Goal: Transaction & Acquisition: Obtain resource

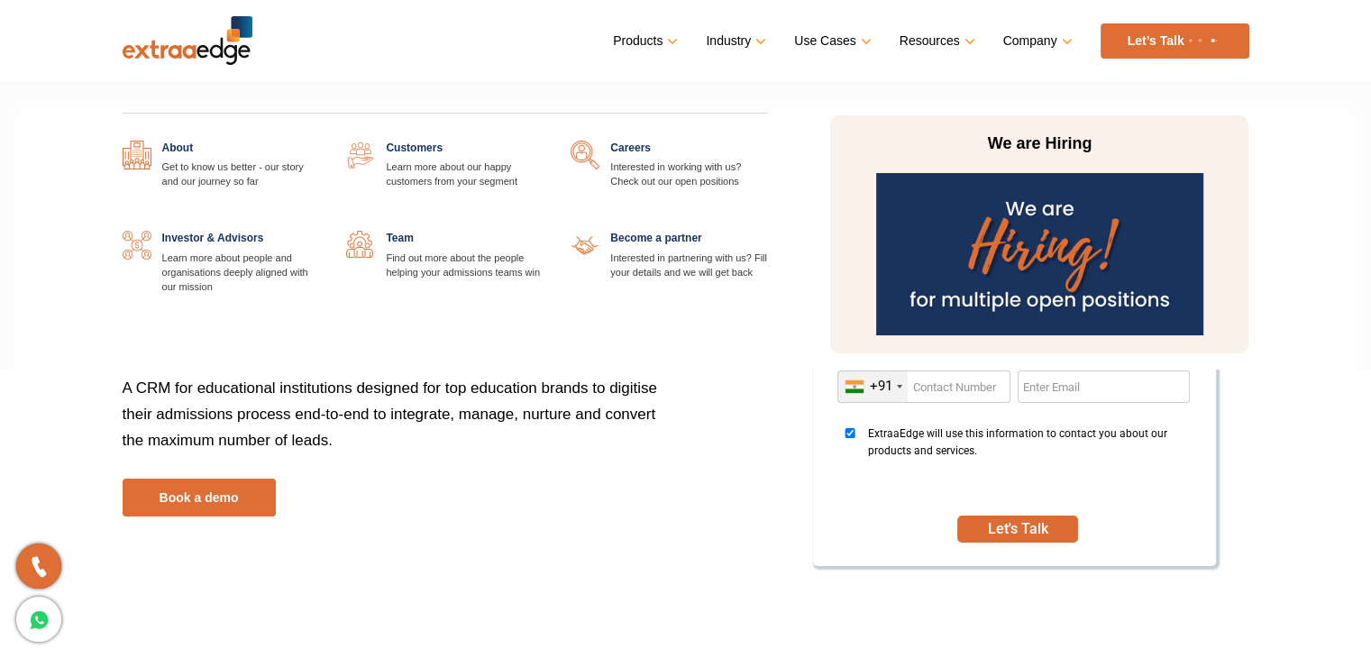
click at [1056, 41] on link "Company" at bounding box center [1036, 41] width 66 height 26
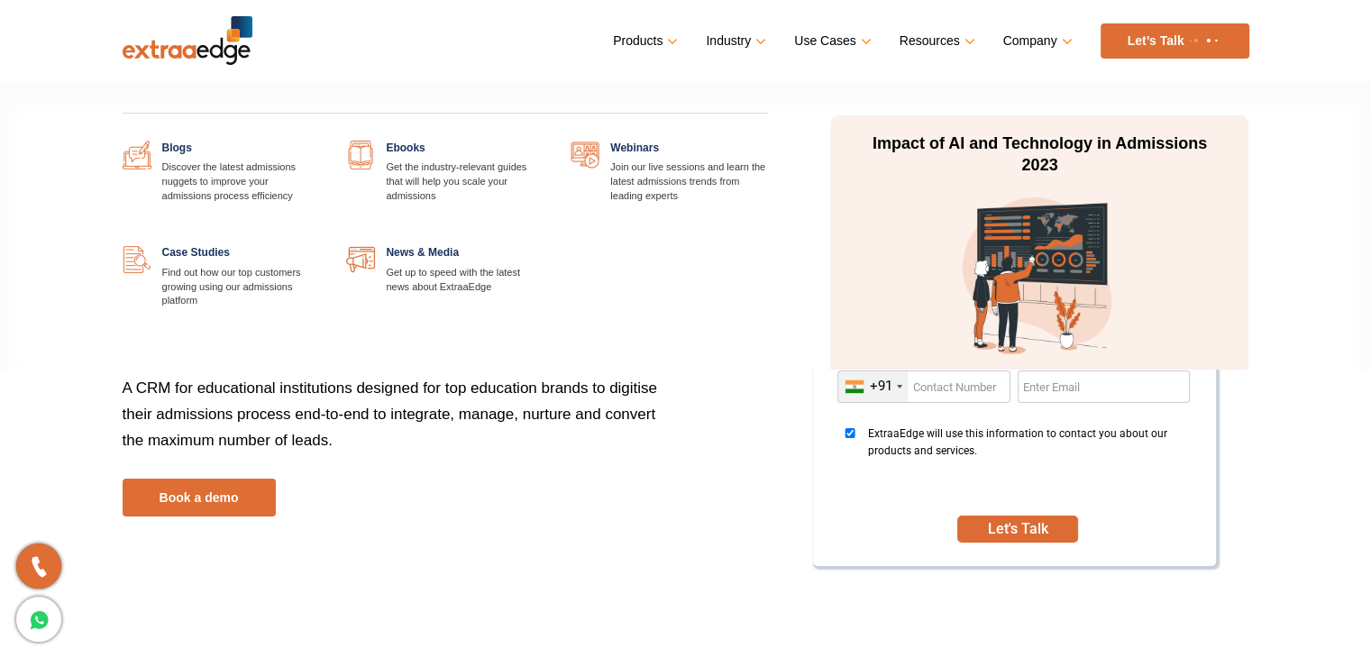
click at [937, 41] on link "Resources" at bounding box center [935, 41] width 72 height 26
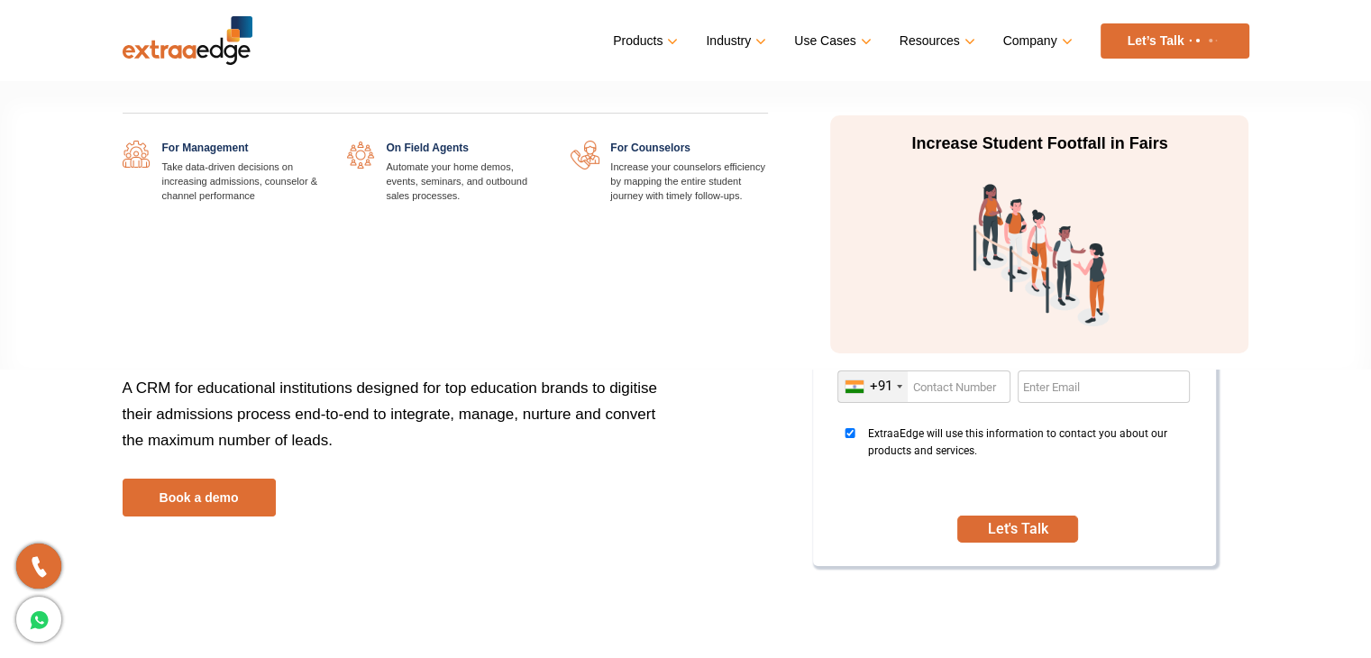
click at [818, 45] on link "Use Cases" at bounding box center [830, 41] width 73 height 26
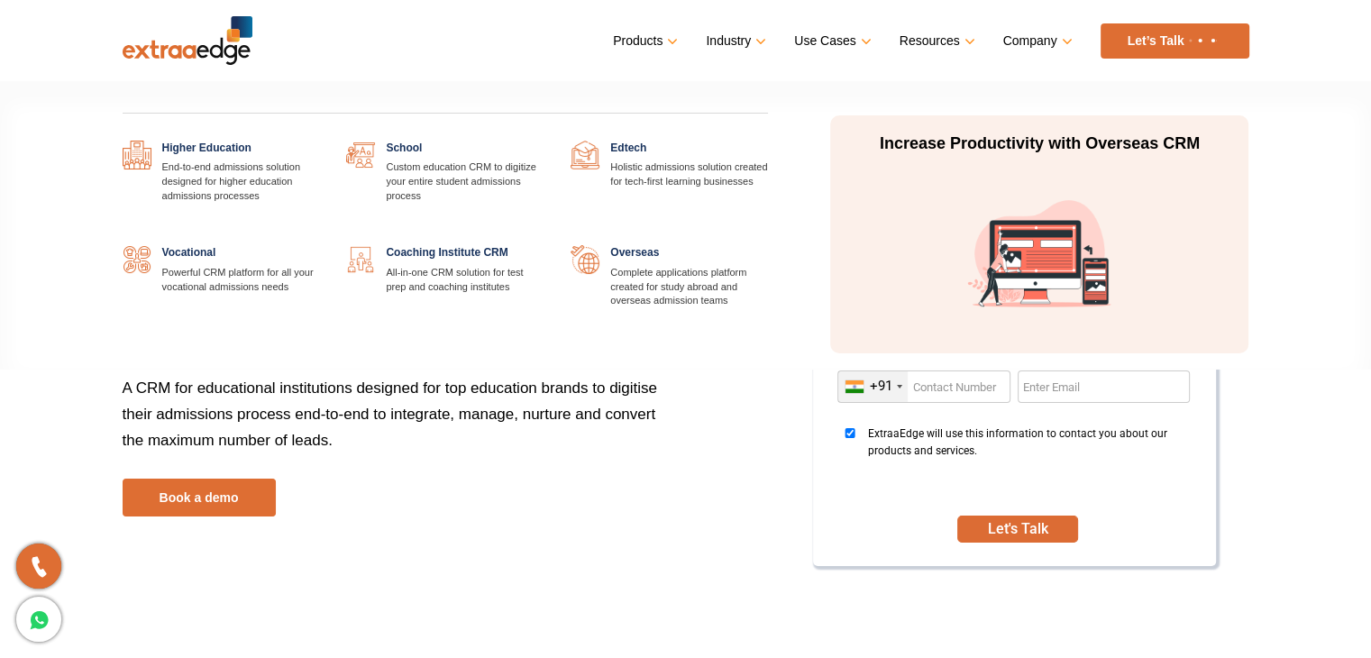
click at [750, 37] on link "Industry" at bounding box center [734, 41] width 57 height 26
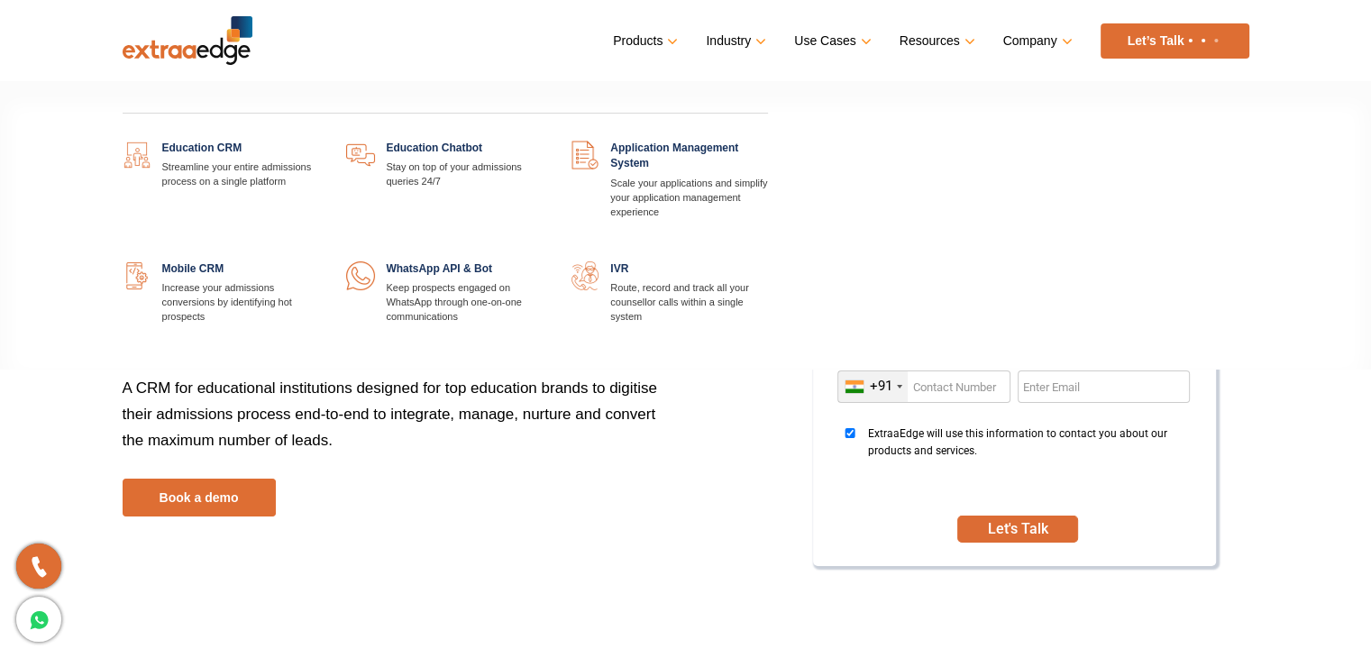
click at [654, 35] on link "Products" at bounding box center [643, 41] width 61 height 26
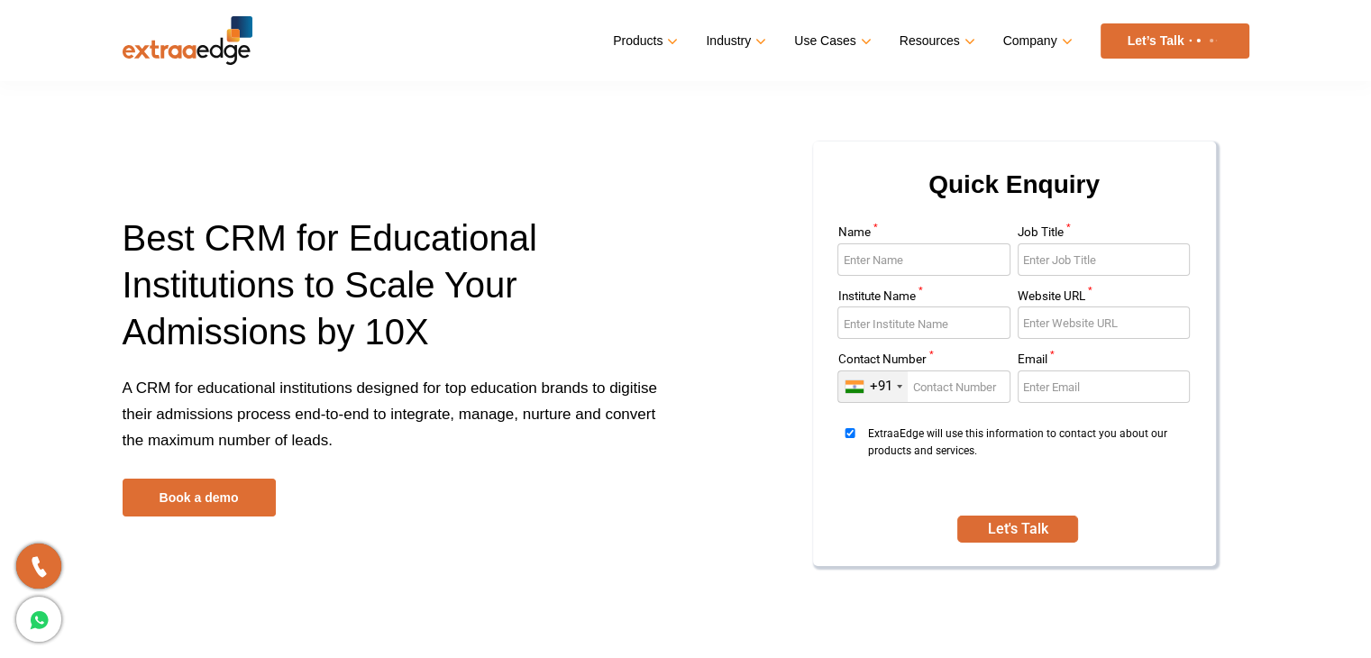
click at [1164, 34] on link "Let’s Talk" at bounding box center [1174, 40] width 149 height 35
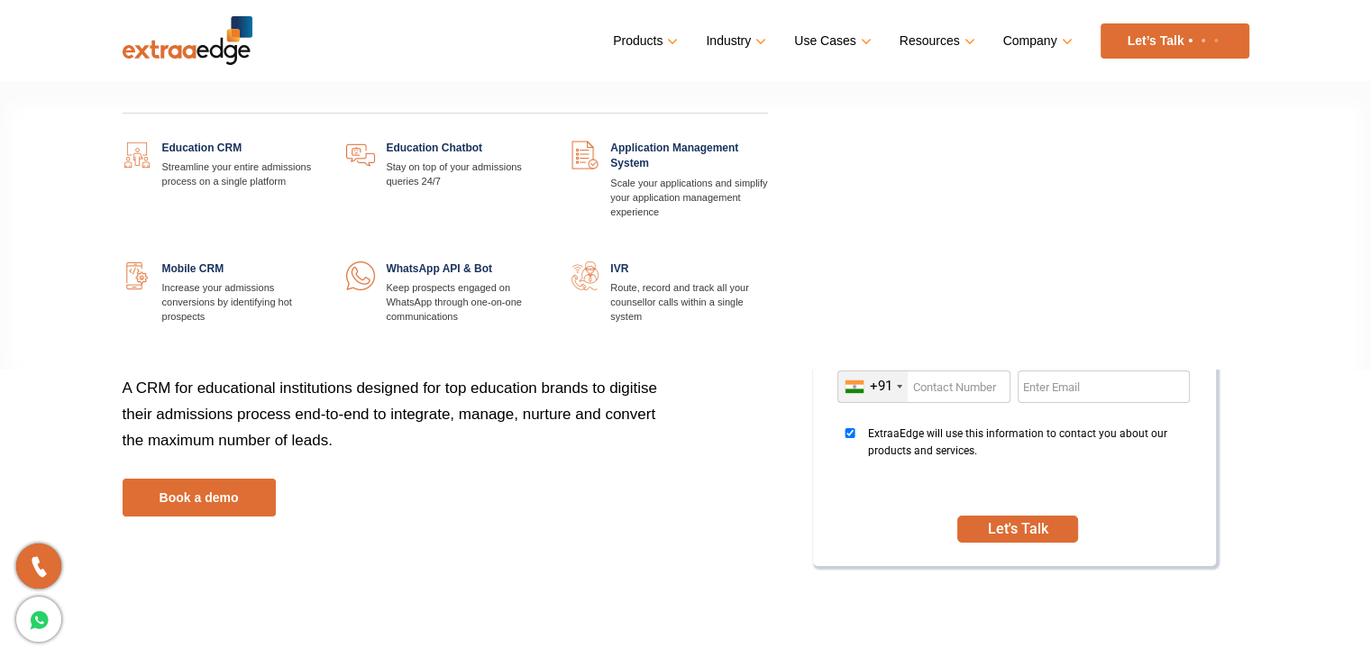
click at [636, 41] on link "Products" at bounding box center [643, 41] width 61 height 26
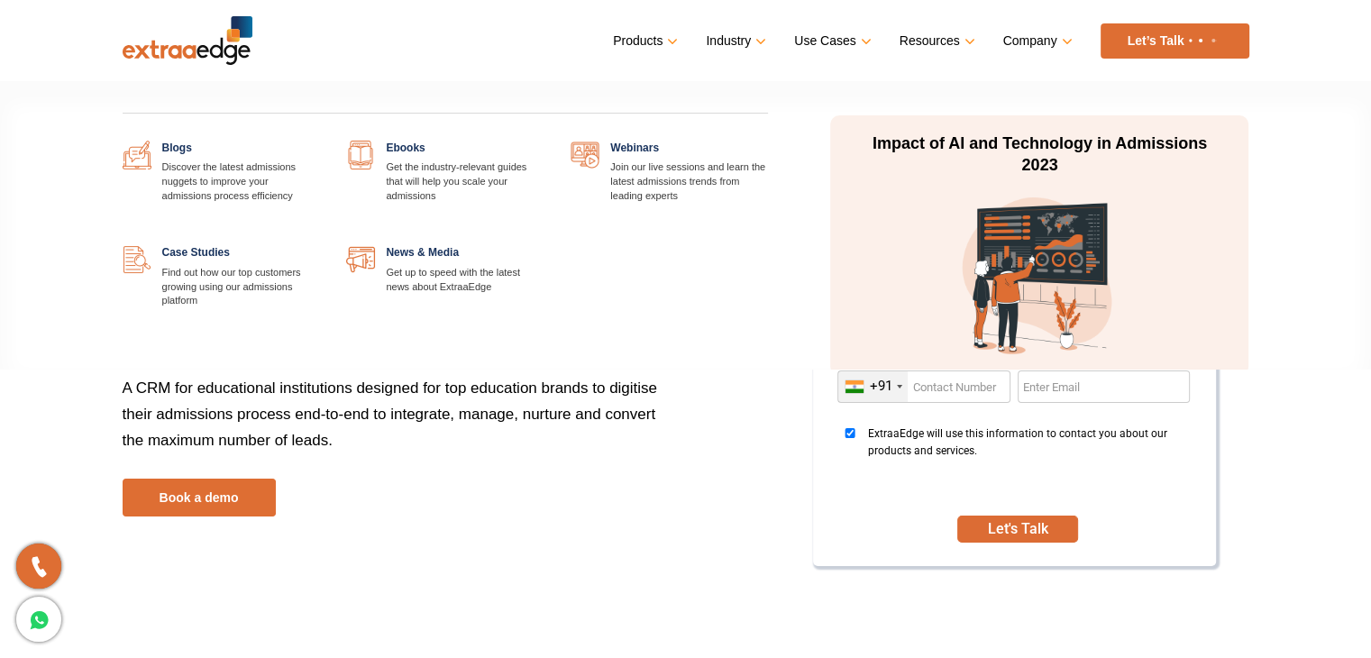
click at [543, 141] on link at bounding box center [543, 141] width 0 height 0
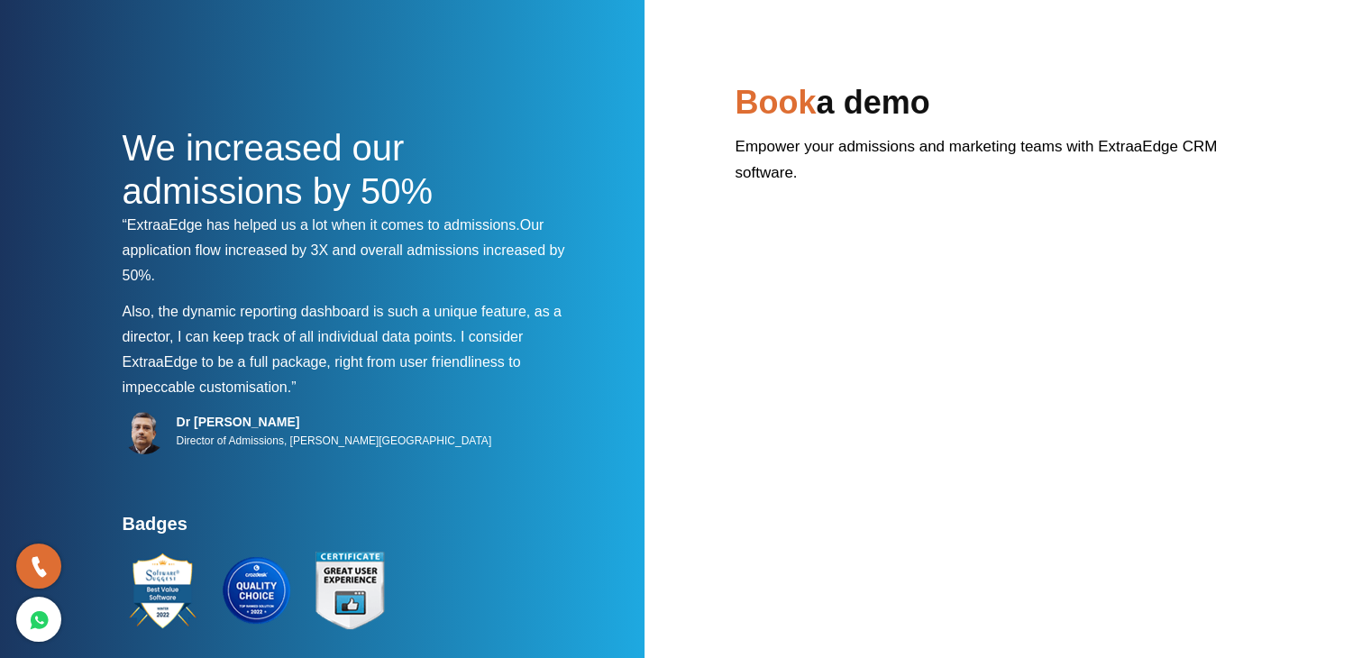
click at [40, 626] on icon at bounding box center [39, 619] width 21 height 26
click at [20, 561] on link at bounding box center [38, 565] width 45 height 45
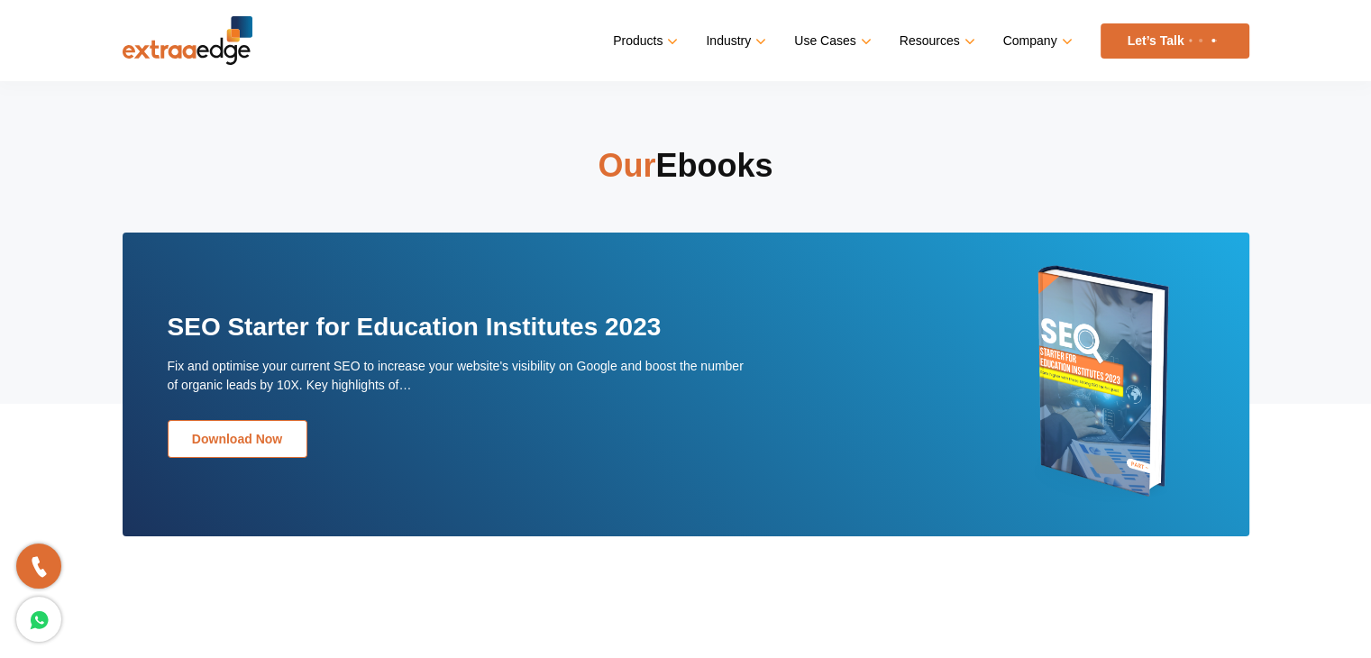
click at [237, 432] on link "Download Now" at bounding box center [238, 439] width 140 height 38
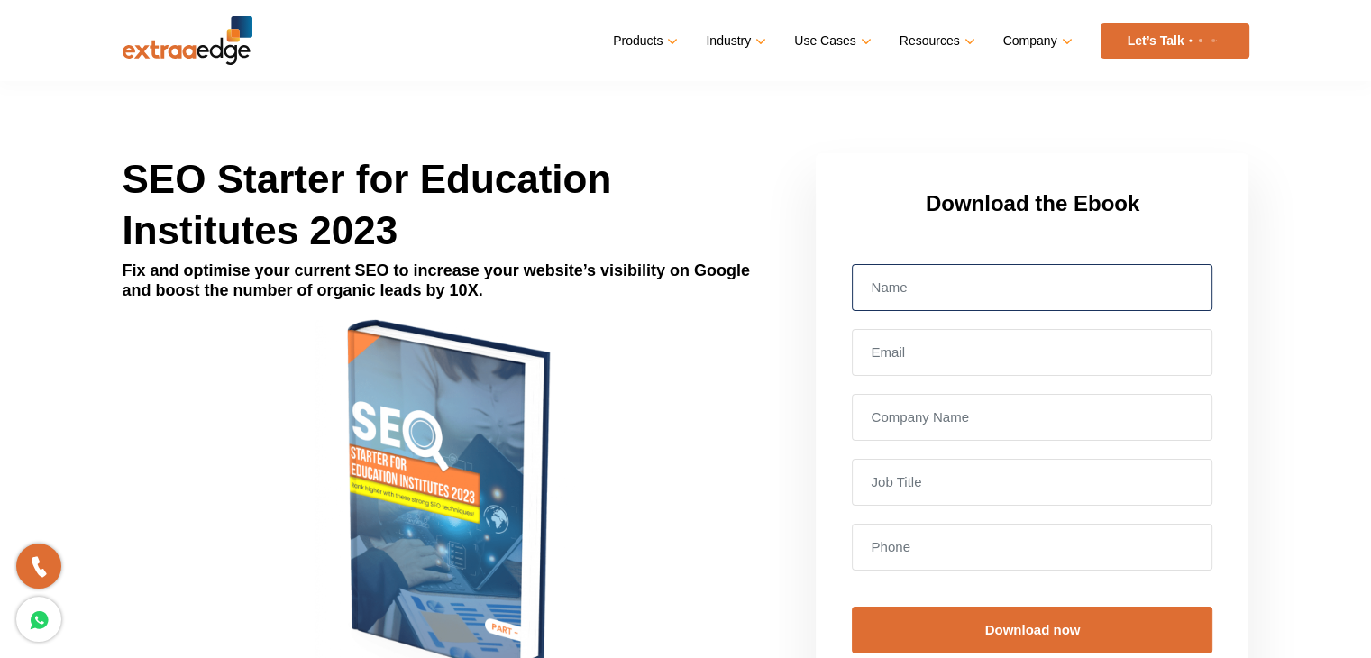
click at [969, 282] on input "text" at bounding box center [1032, 287] width 360 height 47
type input "[PERSON_NAME]"
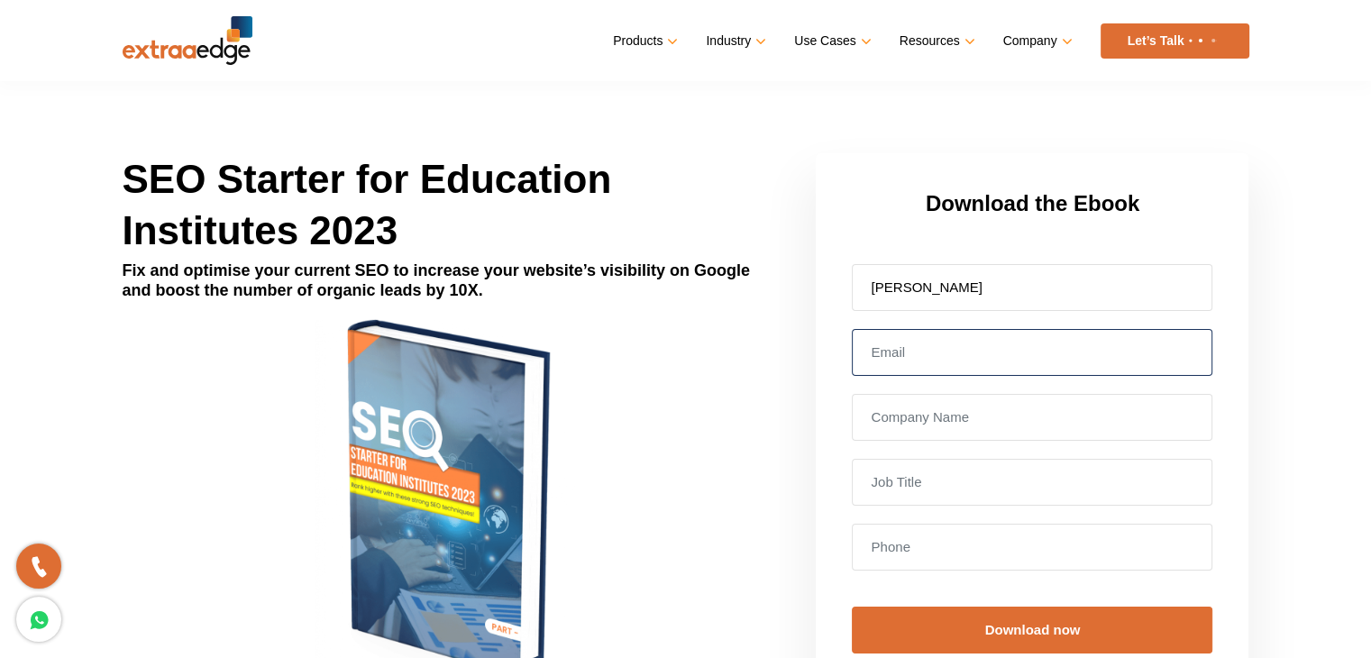
click at [984, 354] on input "email" at bounding box center [1032, 352] width 360 height 47
paste input "Zoho CRM Free Edition"
type input "Zoho CRM Free Edition"
drag, startPoint x: 1027, startPoint y: 351, endPoint x: 739, endPoint y: 351, distance: 288.4
click at [739, 351] on div "SEO Starter for Education Institutes 2023 Fix and optimise your current SEO to …" at bounding box center [685, 597] width 1153 height 889
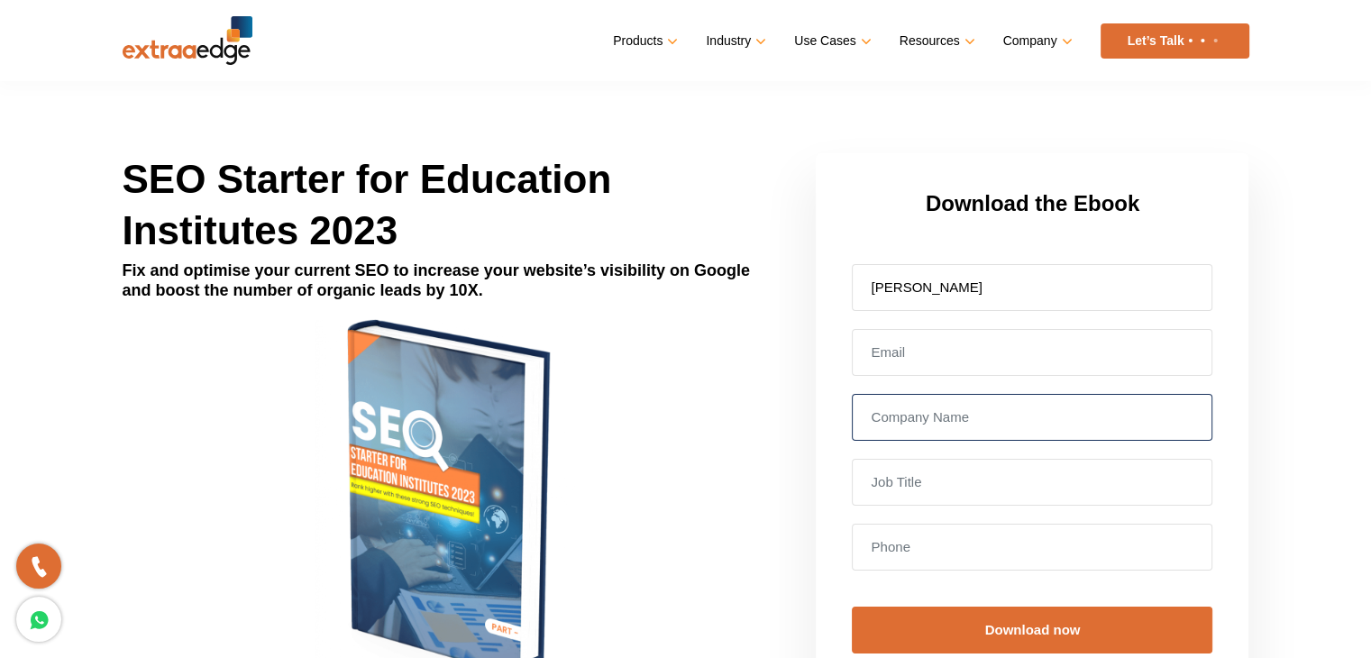
click at [916, 423] on input "text" at bounding box center [1032, 417] width 360 height 47
type input "e"
type input "Educare24"
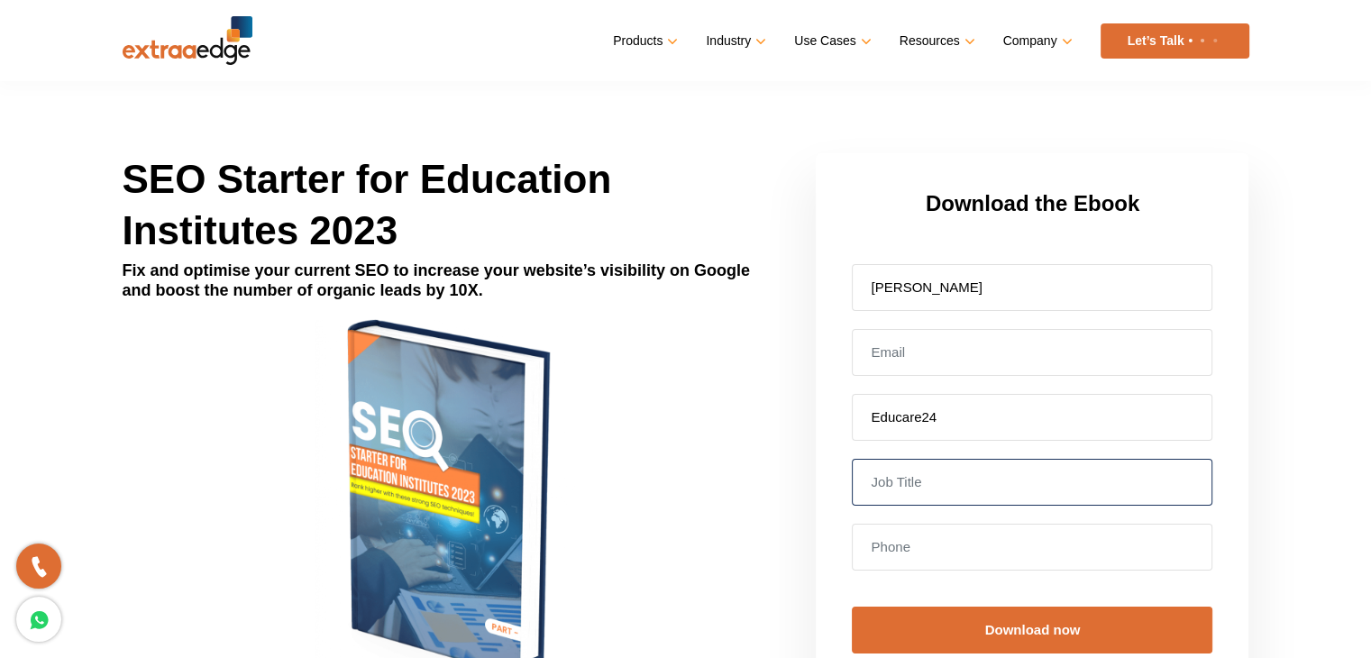
click at [920, 483] on input "text" at bounding box center [1032, 482] width 360 height 47
type input "HOD"
click at [914, 555] on input "tel" at bounding box center [1032, 547] width 360 height 47
type input "9100333264"
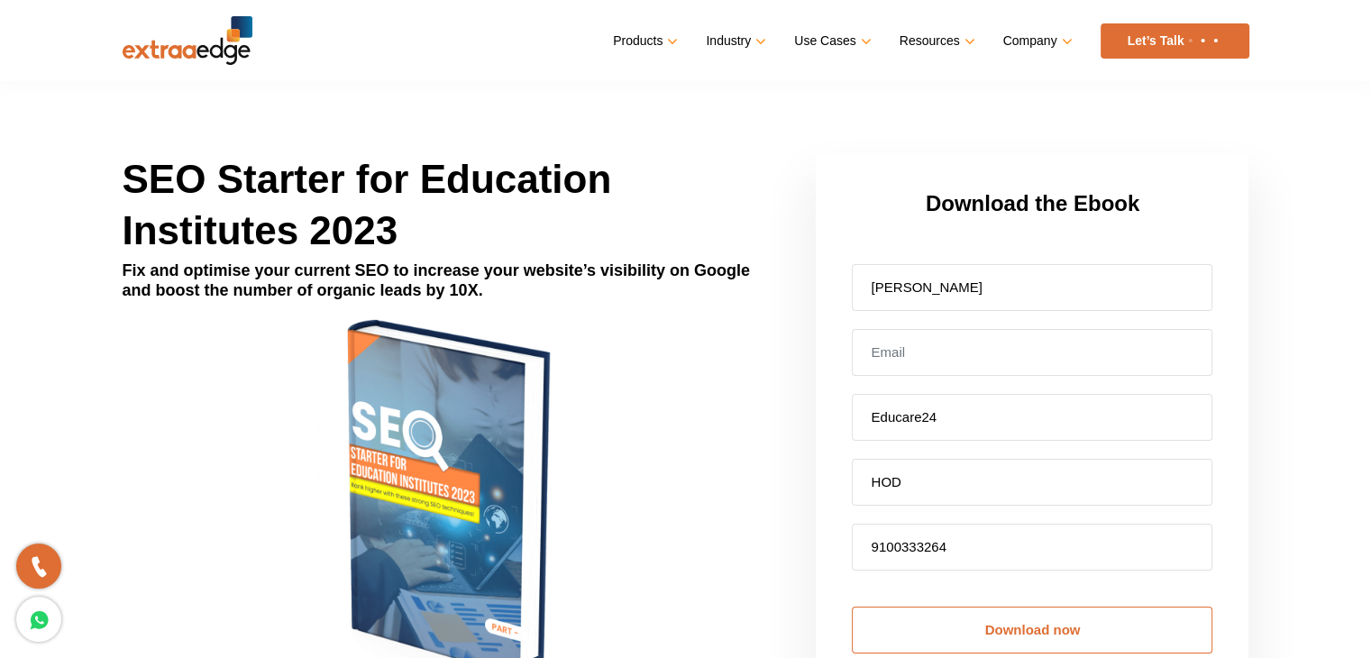
click at [989, 634] on input "Download now" at bounding box center [1032, 629] width 360 height 47
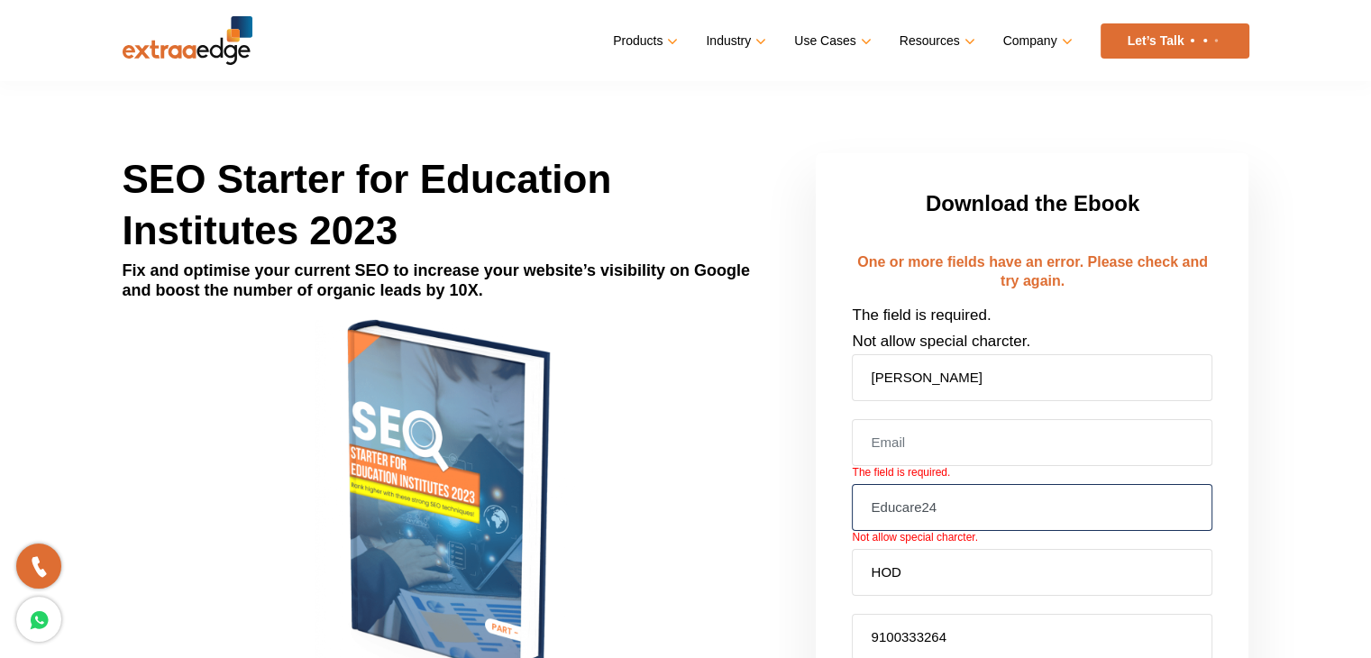
click at [973, 518] on input "Educare24" at bounding box center [1032, 507] width 360 height 47
type input "Educare"
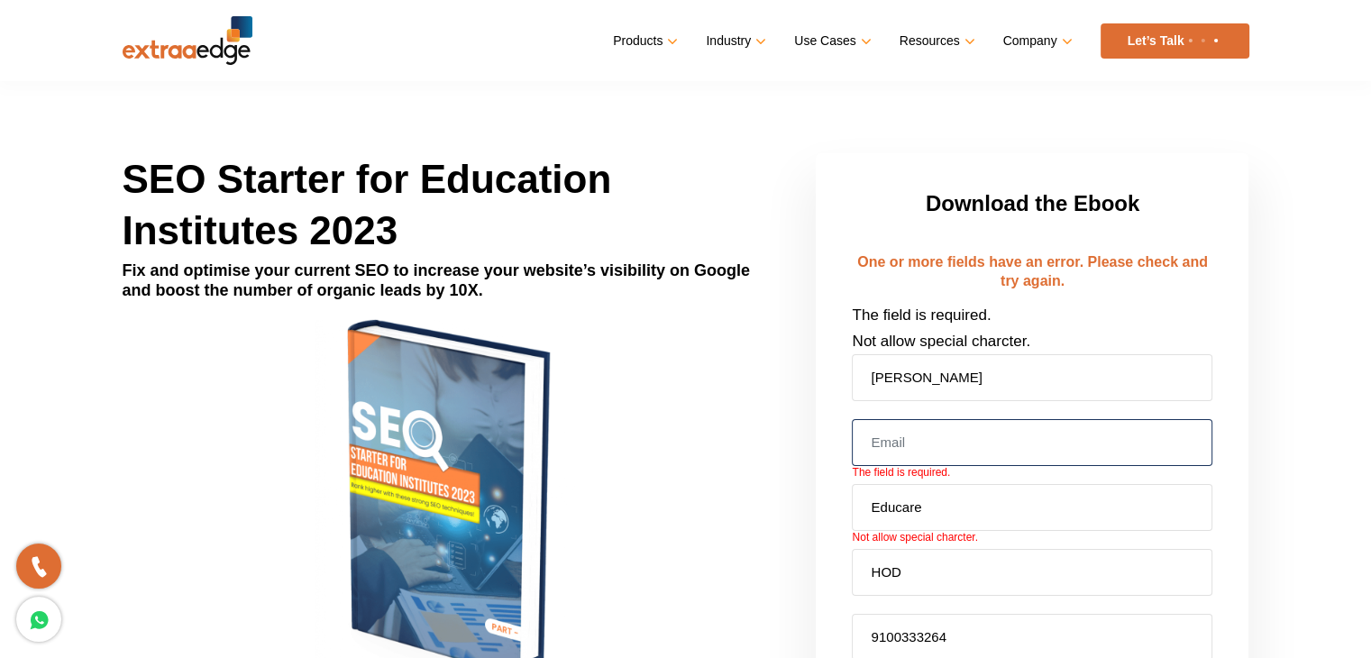
click at [934, 438] on input "email" at bounding box center [1032, 442] width 360 height 47
click at [907, 439] on input "email" at bounding box center [1032, 442] width 360 height 47
paste input "[EMAIL_ADDRESS][DOMAIN_NAME]"
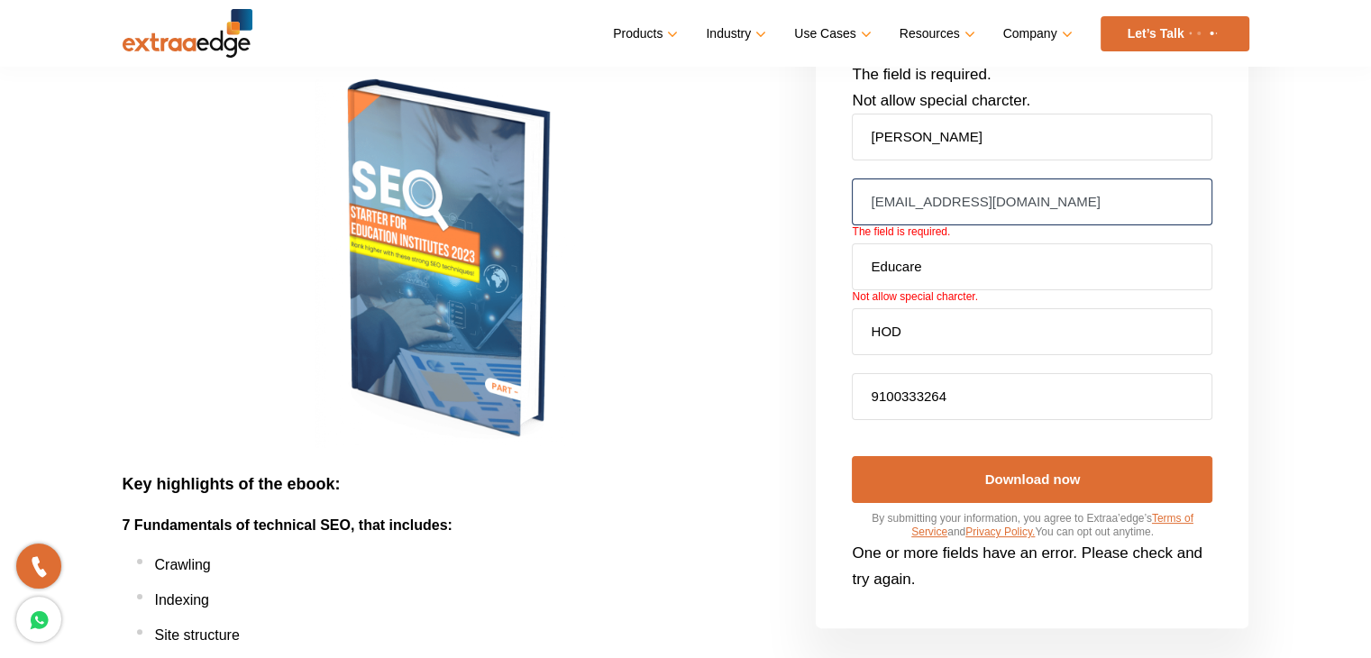
scroll to position [316, 0]
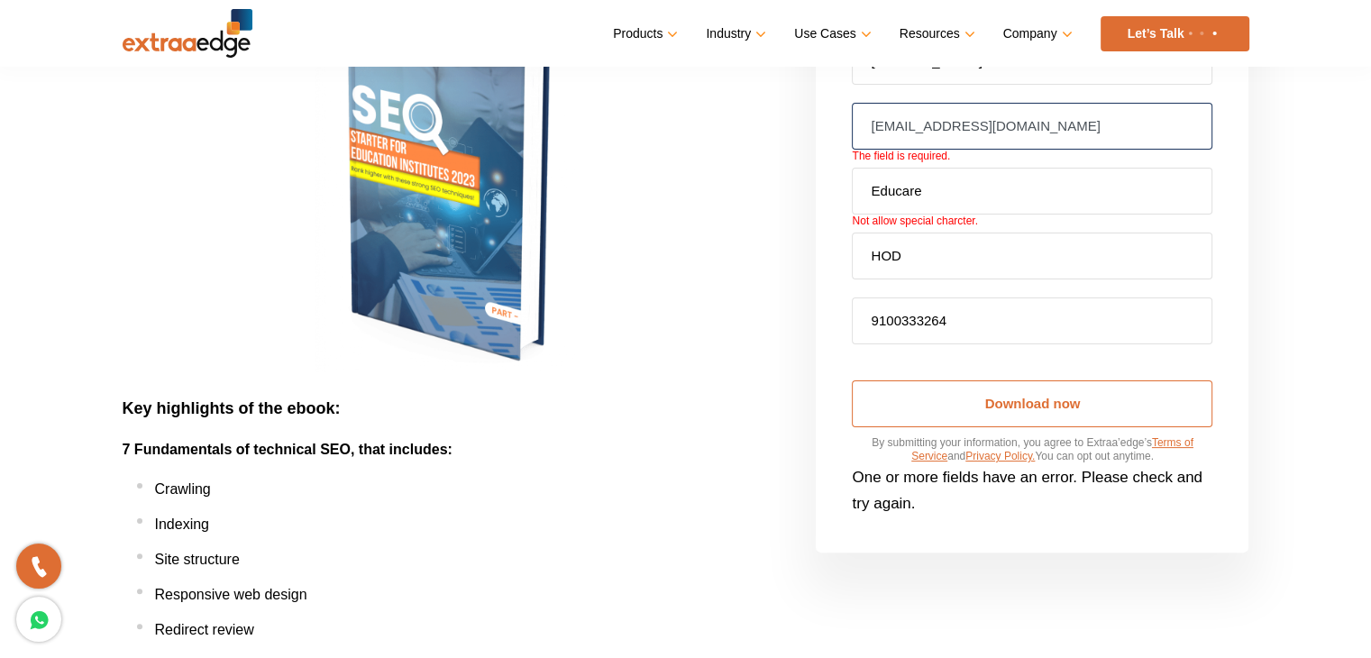
type input "[EMAIL_ADDRESS][DOMAIN_NAME]"
click at [1028, 396] on input "Download now" at bounding box center [1032, 403] width 360 height 47
